Goal: Transaction & Acquisition: Purchase product/service

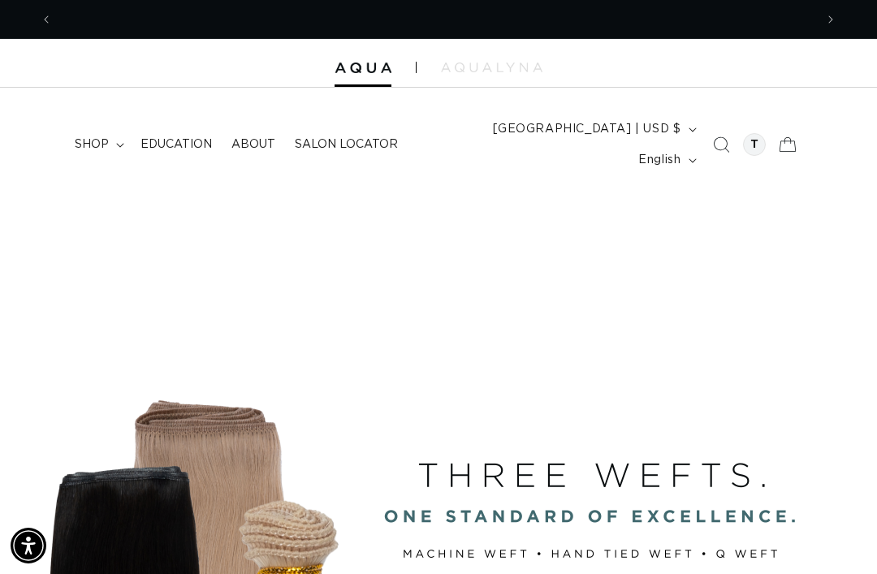
click at [113, 132] on summary "shop" at bounding box center [98, 144] width 66 height 34
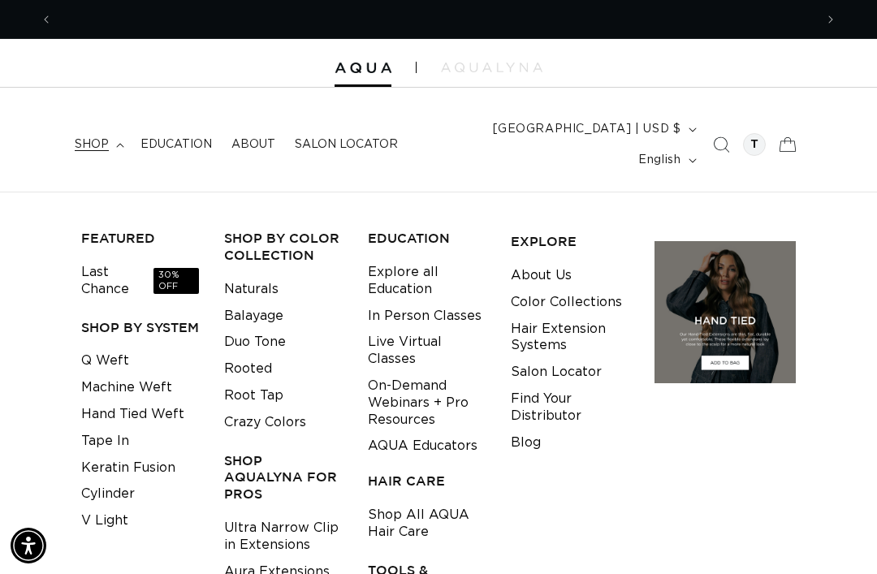
scroll to position [0, 1523]
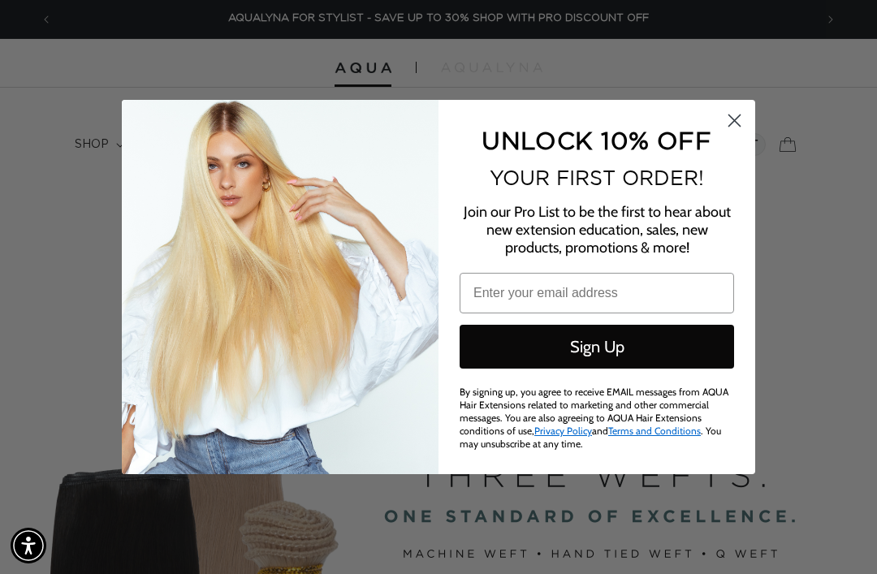
click at [735, 118] on icon "Close dialog" at bounding box center [734, 120] width 11 height 11
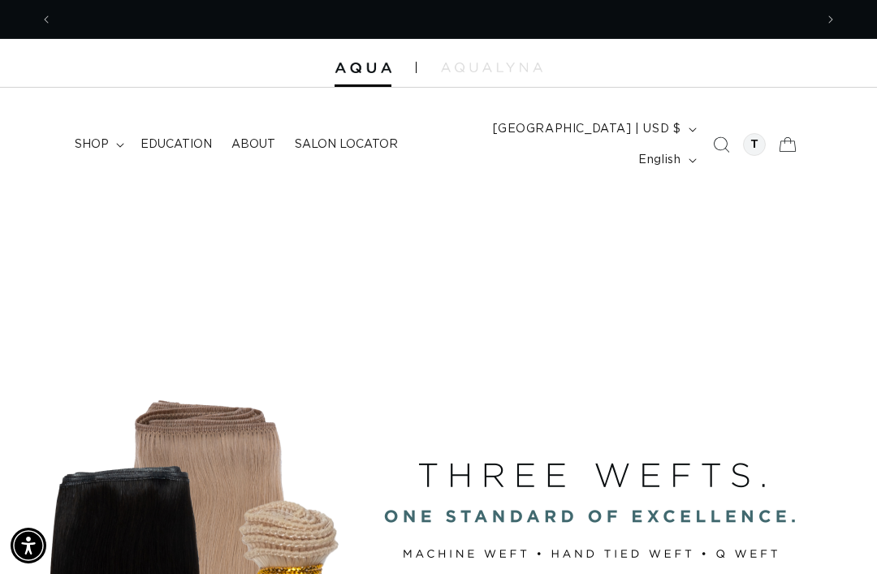
click at [107, 127] on summary "shop" at bounding box center [98, 144] width 66 height 34
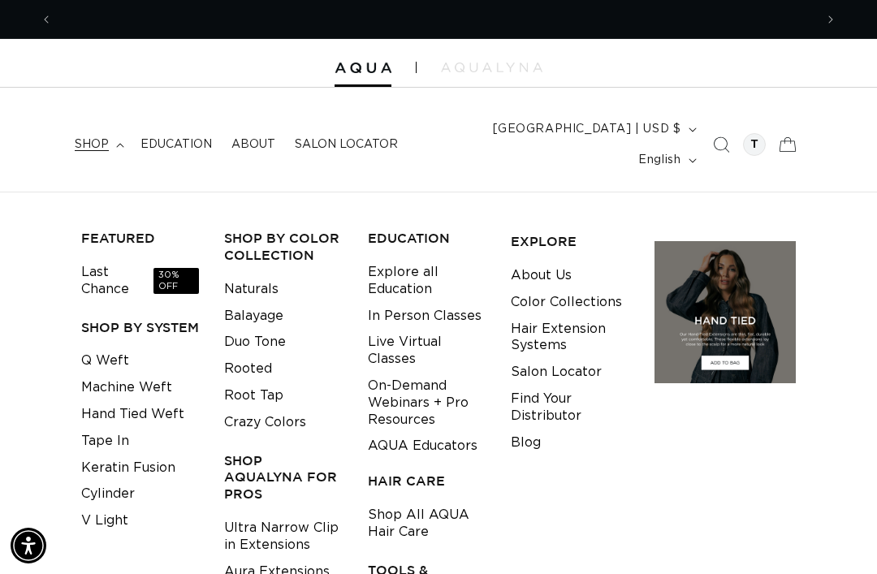
scroll to position [0, 762]
click at [117, 348] on link "Q Weft" at bounding box center [105, 361] width 48 height 27
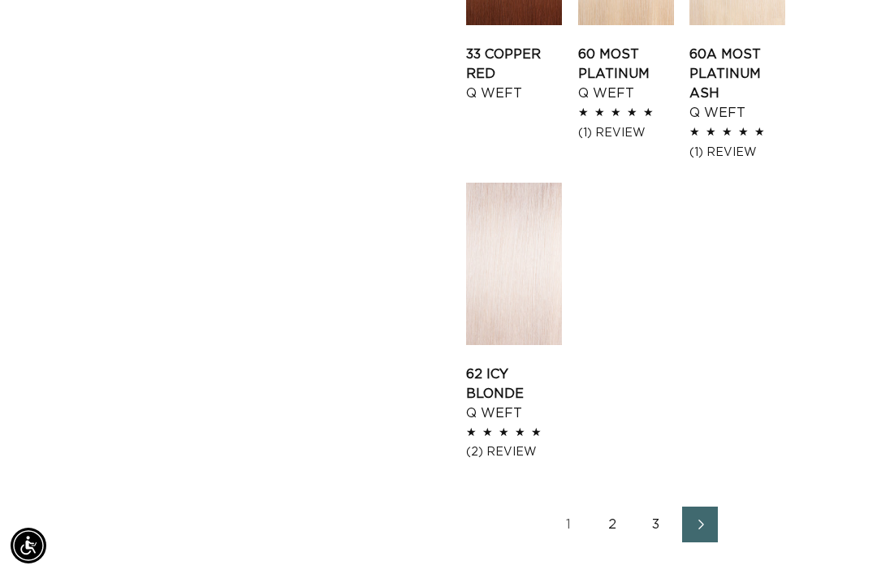
scroll to position [1985, 0]
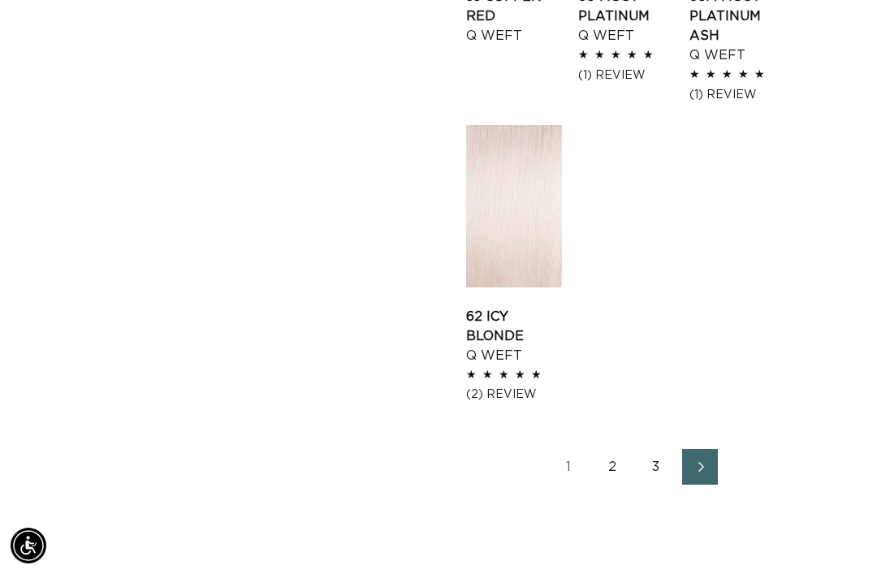
click at [613, 449] on link "2" at bounding box center [612, 467] width 36 height 36
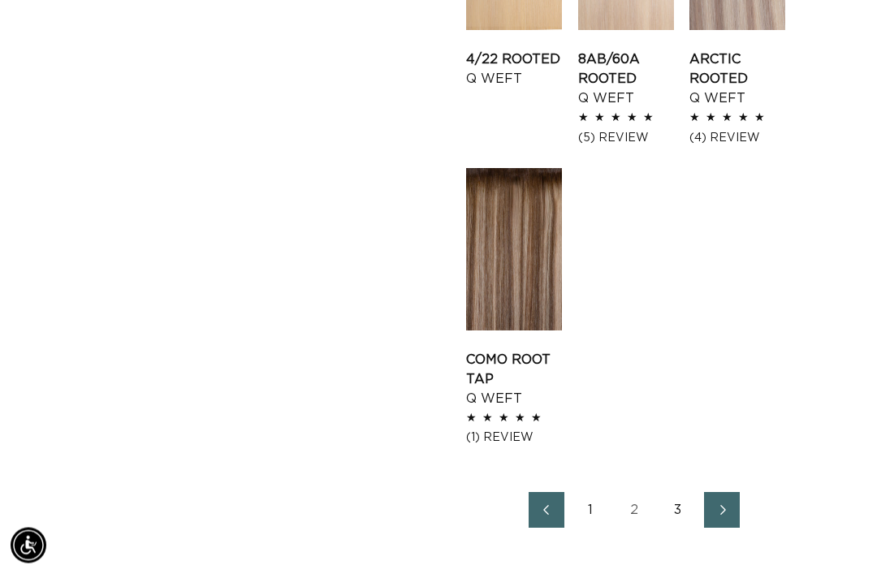
scroll to position [1932, 0]
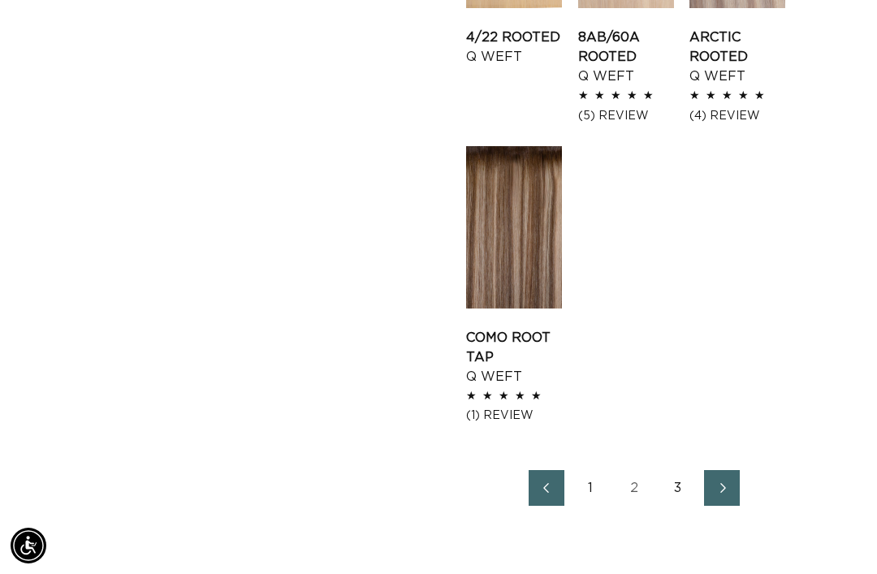
click at [678, 470] on link "3" at bounding box center [678, 488] width 36 height 36
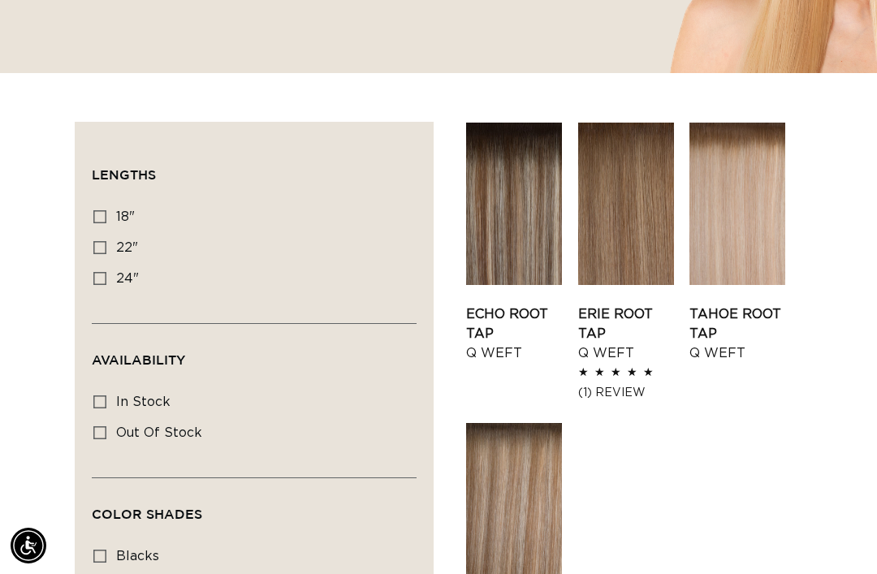
scroll to position [0, 1523]
click at [628, 305] on link "Erie Root Tap Q Weft" at bounding box center [626, 334] width 96 height 58
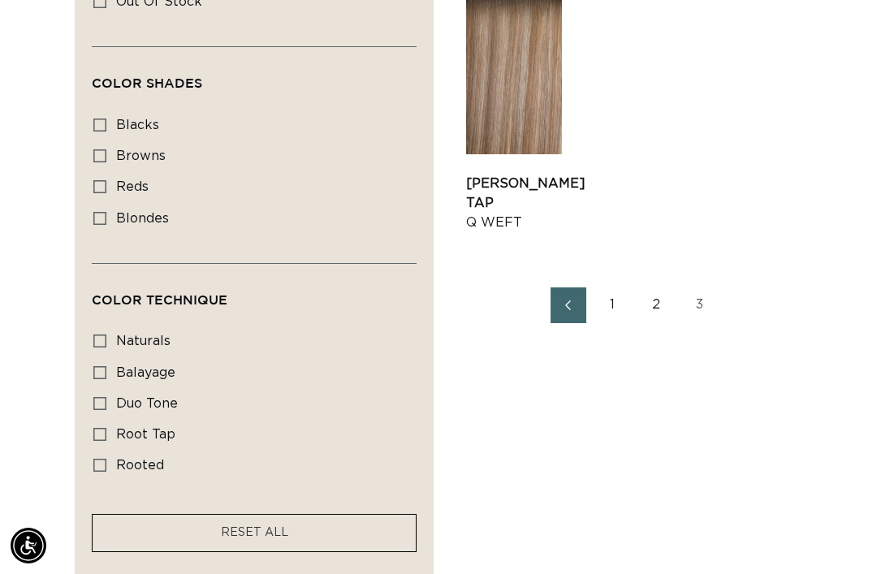
scroll to position [922, 0]
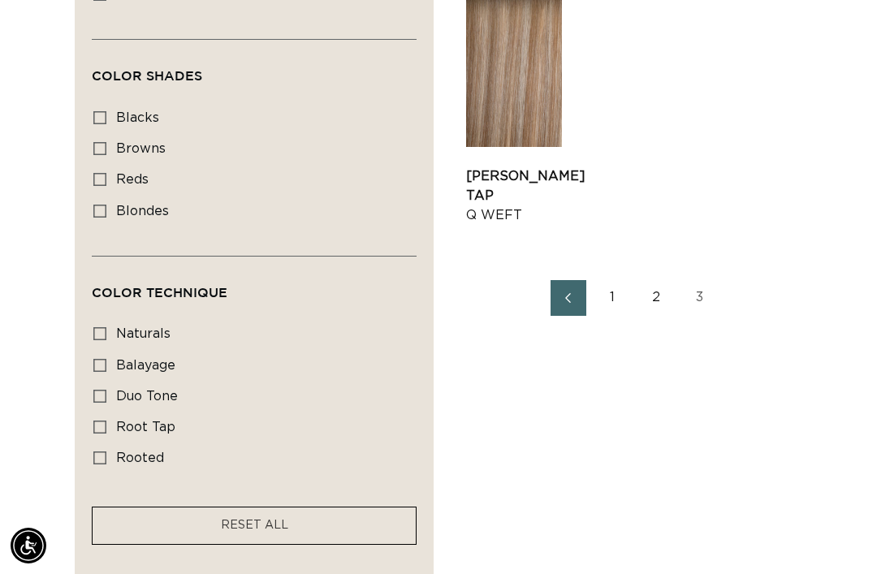
click at [659, 280] on link "2" at bounding box center [656, 298] width 36 height 36
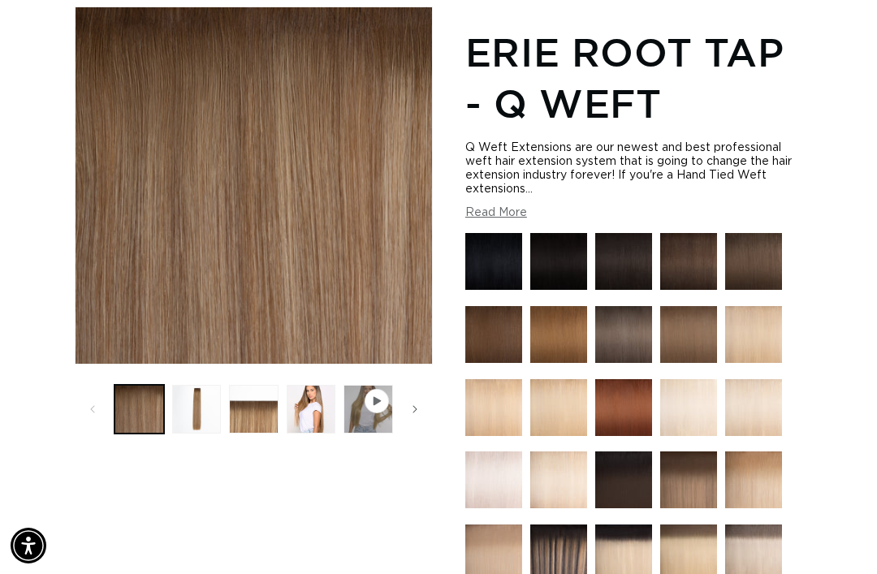
click at [196, 385] on button "Load image 2 in gallery view" at bounding box center [197, 410] width 50 height 50
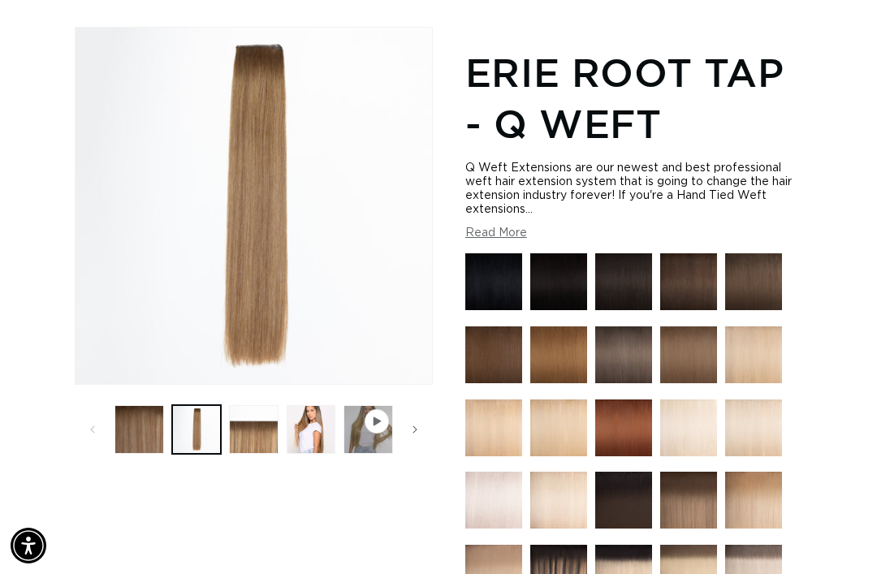
scroll to position [0, 762]
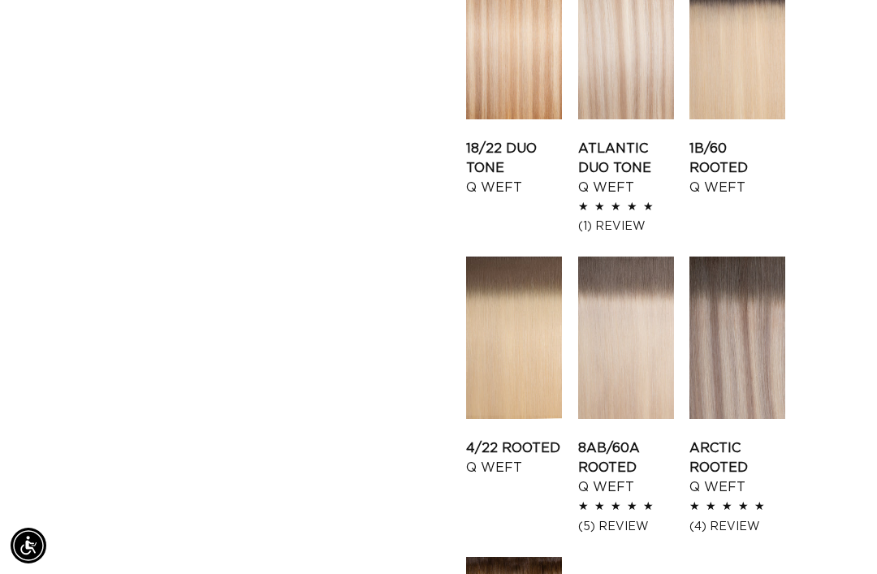
scroll to position [0, 762]
click at [750, 439] on link "Arctic Rooted Q Weft" at bounding box center [737, 468] width 96 height 58
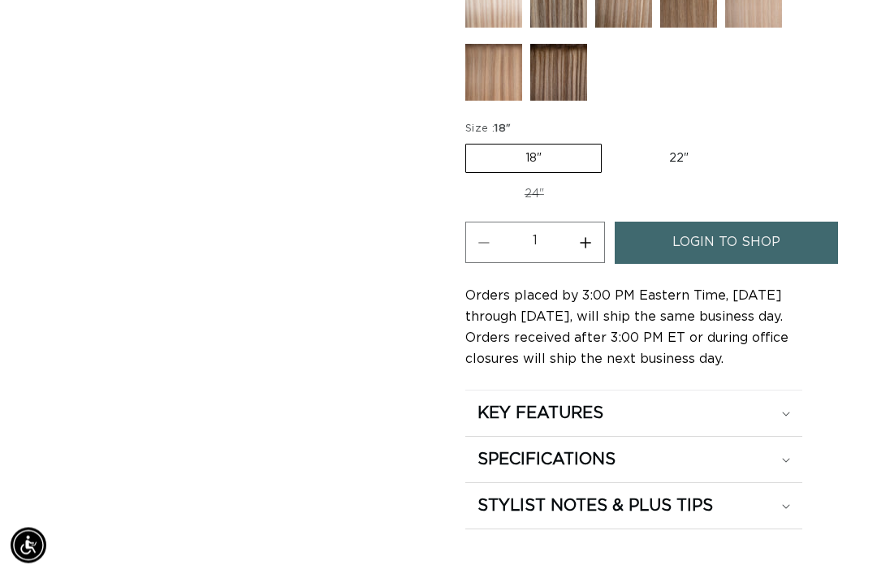
scroll to position [996, 0]
click at [687, 145] on label "22" Variant sold out or unavailable" at bounding box center [679, 159] width 138 height 28
click at [611, 140] on input "22" Variant sold out or unavailable" at bounding box center [610, 140] width 1 height 1
radio input "true"
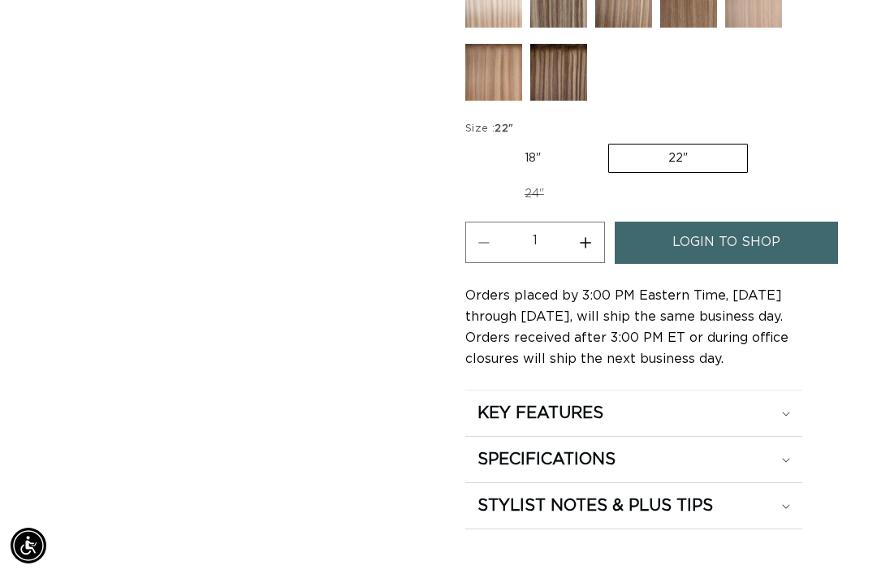
scroll to position [0, 1523]
click at [789, 222] on link "login to shop" at bounding box center [727, 242] width 224 height 41
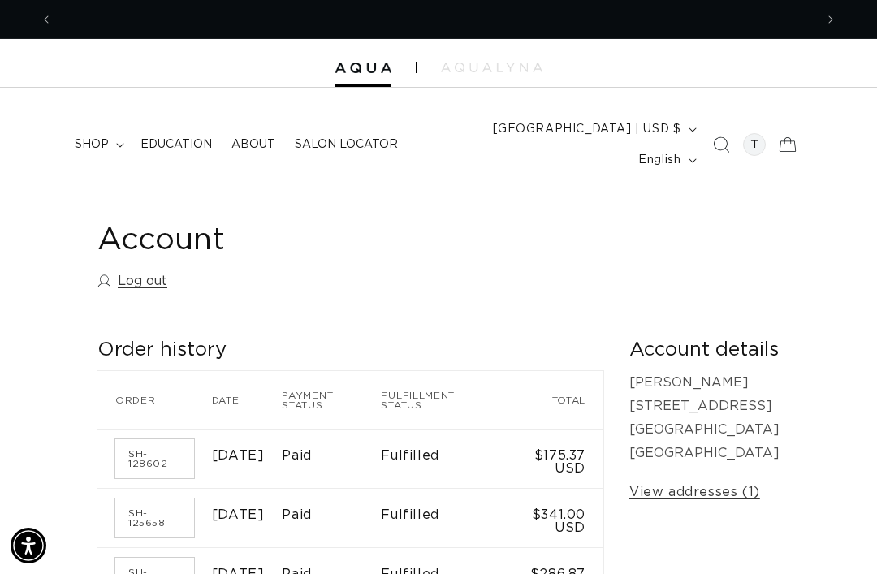
click at [107, 142] on summary "shop" at bounding box center [98, 144] width 66 height 34
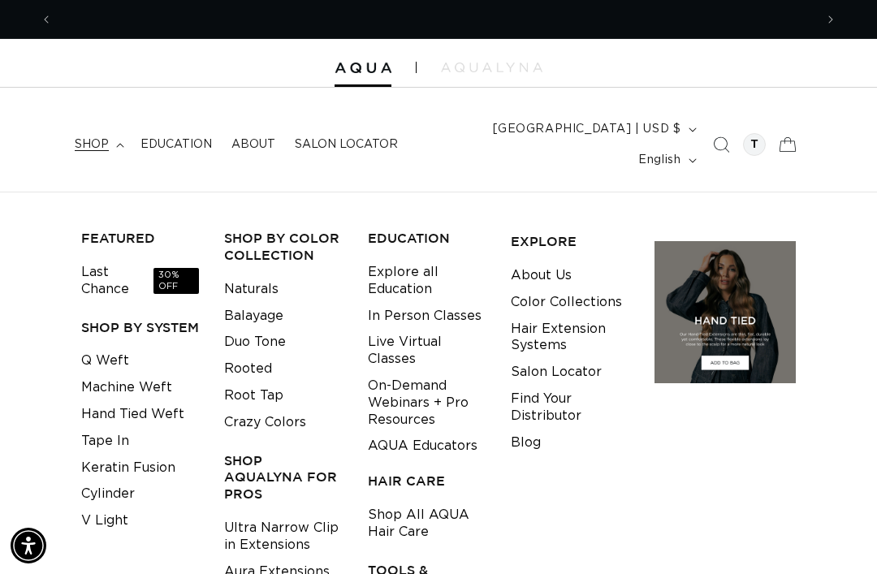
click at [123, 348] on link "Q Weft" at bounding box center [105, 361] width 48 height 27
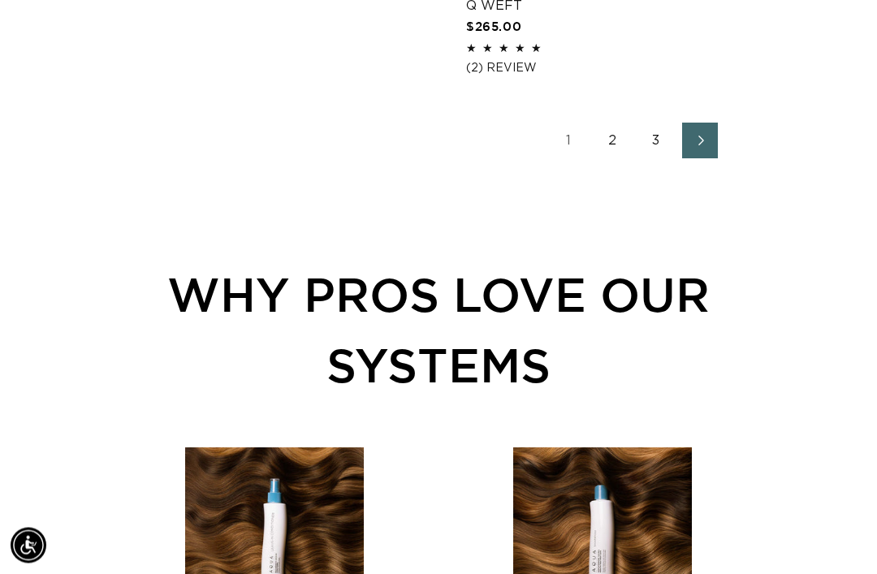
scroll to position [2452, 0]
click at [606, 123] on link "2" at bounding box center [612, 141] width 36 height 36
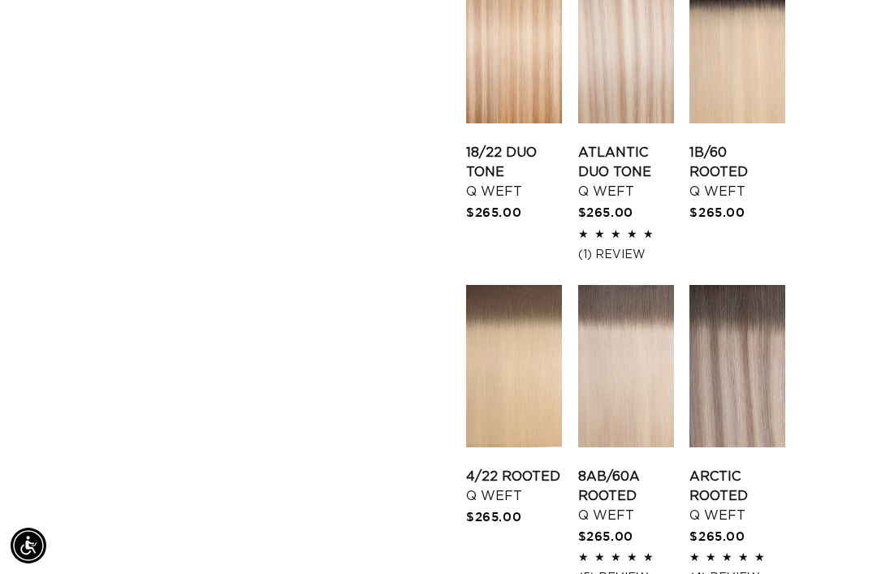
scroll to position [1592, 0]
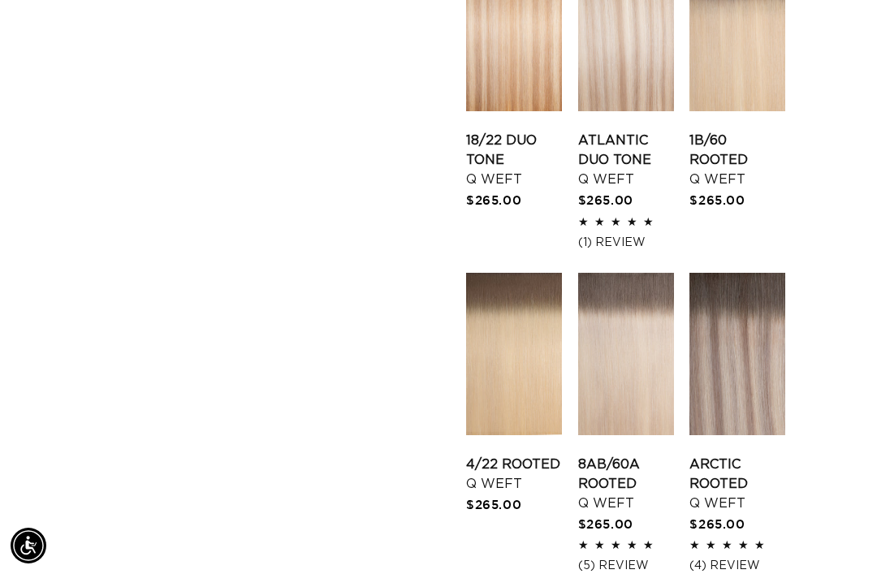
click at [725, 455] on link "Arctic Rooted Q Weft" at bounding box center [737, 484] width 96 height 58
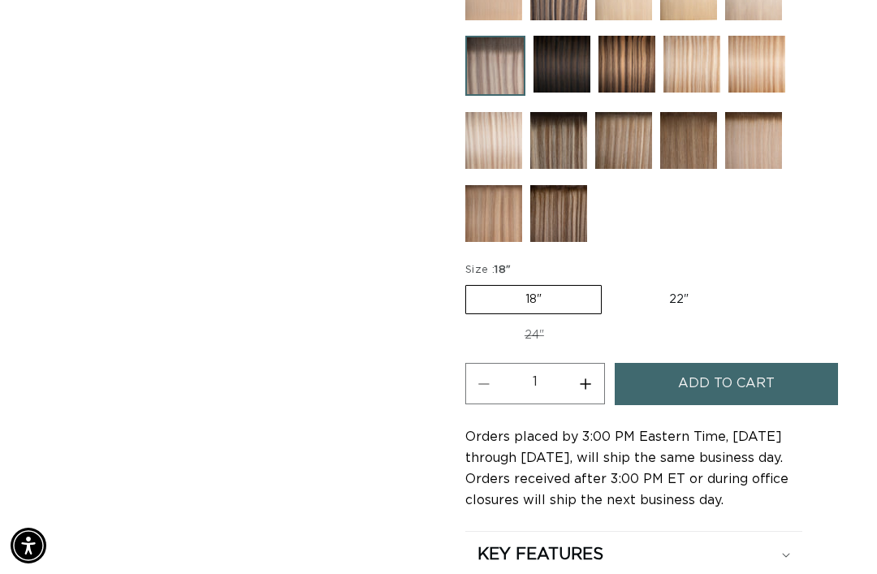
scroll to position [953, 0]
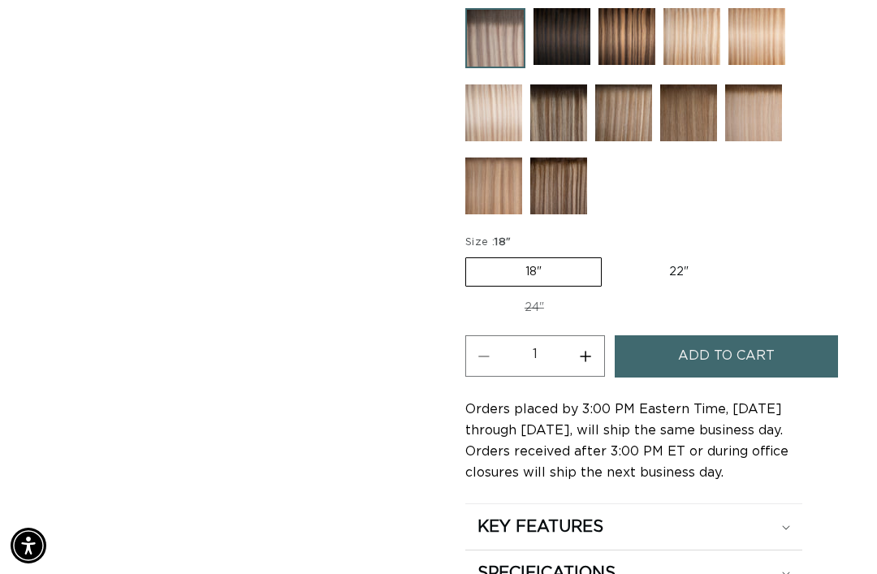
click at [671, 261] on label "22" Variant sold out or unavailable" at bounding box center [679, 272] width 138 height 28
click at [611, 255] on input "22" Variant sold out or unavailable" at bounding box center [610, 254] width 1 height 1
radio input "true"
click at [747, 340] on span "Add to cart" at bounding box center [726, 355] width 97 height 41
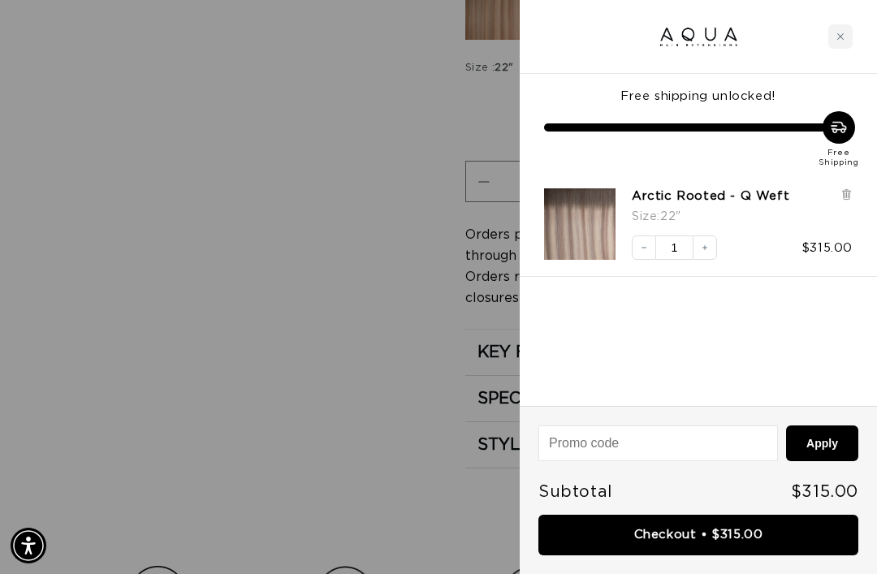
scroll to position [0, 762]
click at [848, 194] on icon at bounding box center [846, 195] width 6 height 8
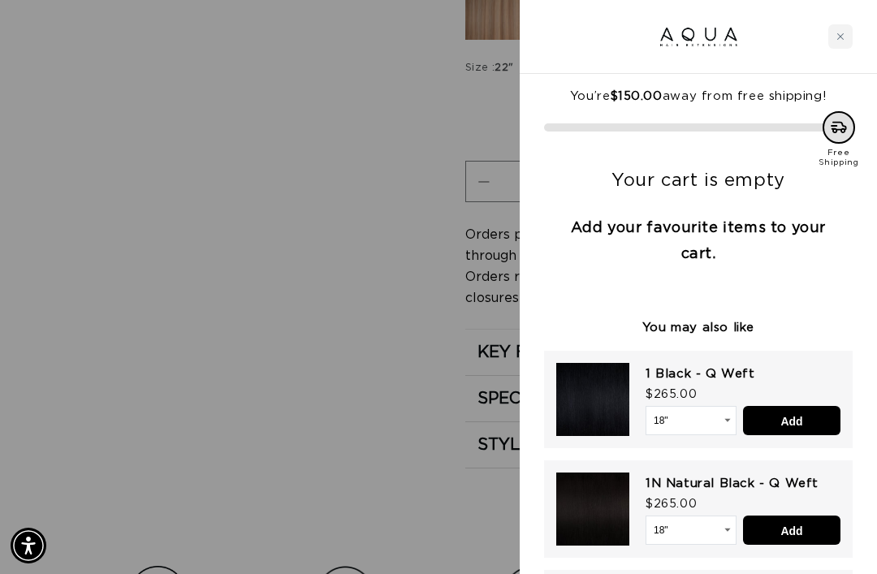
click at [841, 41] on div "Close cart" at bounding box center [840, 36] width 24 height 24
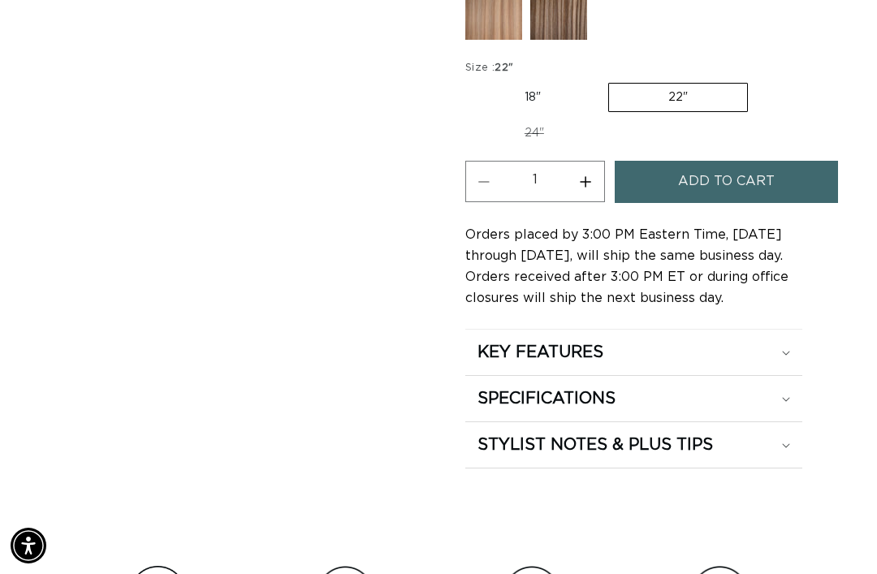
click at [548, 84] on label "18" Variant sold out or unavailable" at bounding box center [532, 98] width 135 height 28
click at [470, 80] on input "18" Variant sold out or unavailable" at bounding box center [469, 80] width 1 height 1
radio input "true"
click at [758, 161] on span "Add to cart" at bounding box center [726, 181] width 97 height 41
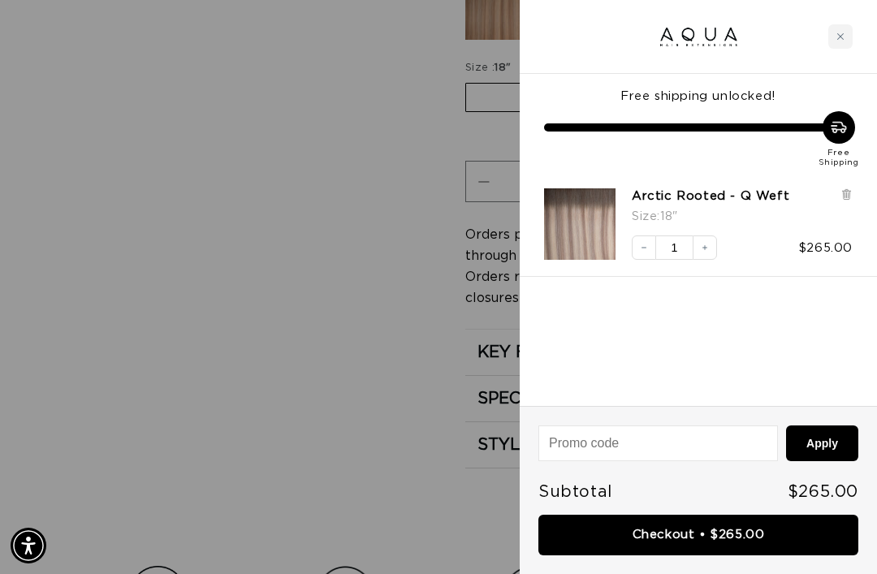
click at [755, 535] on link "Checkout • $265.00" at bounding box center [698, 535] width 320 height 41
